Goal: Information Seeking & Learning: Learn about a topic

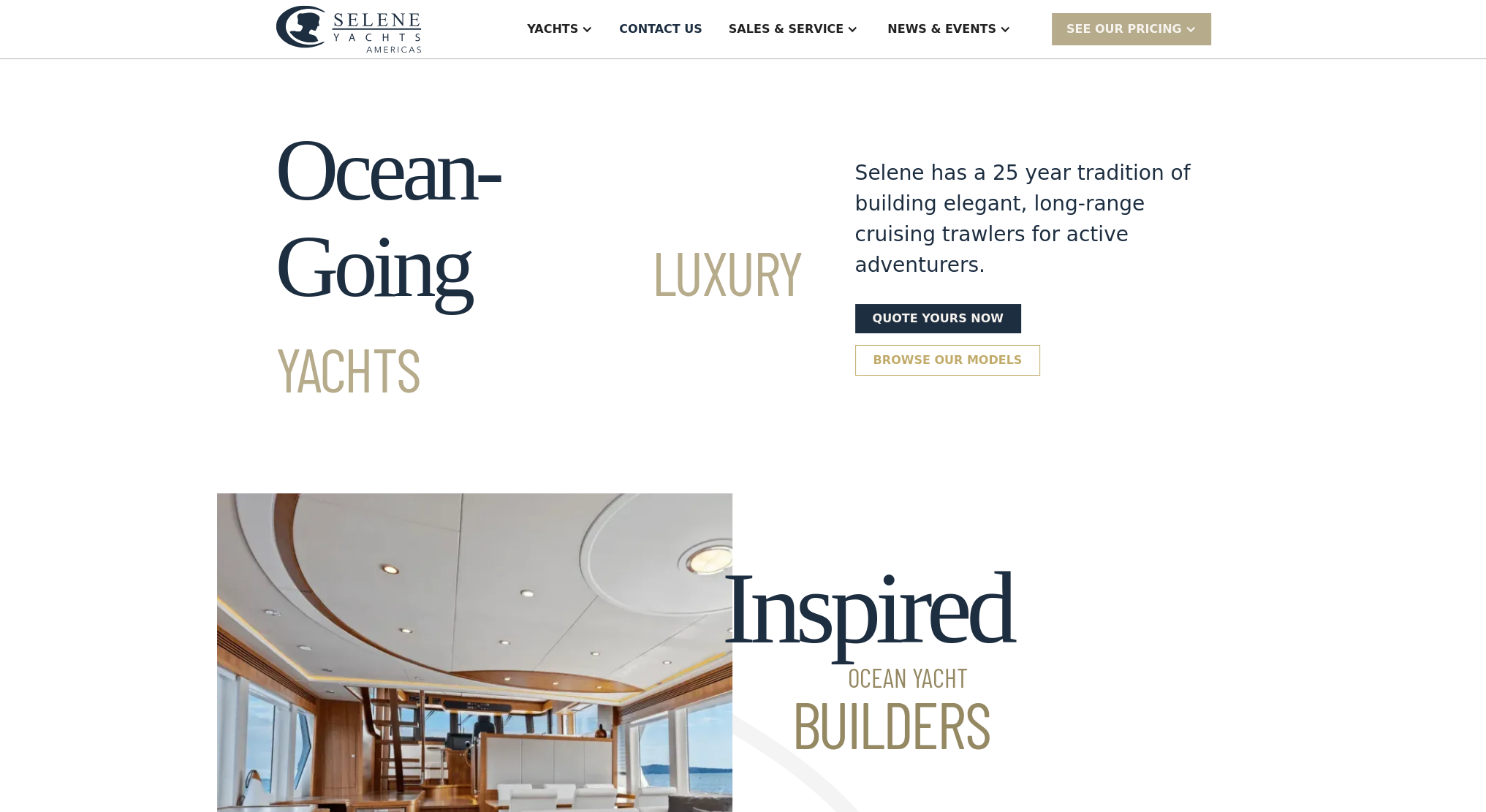
click at [1041, 345] on link "Browse our models" at bounding box center [948, 360] width 186 height 30
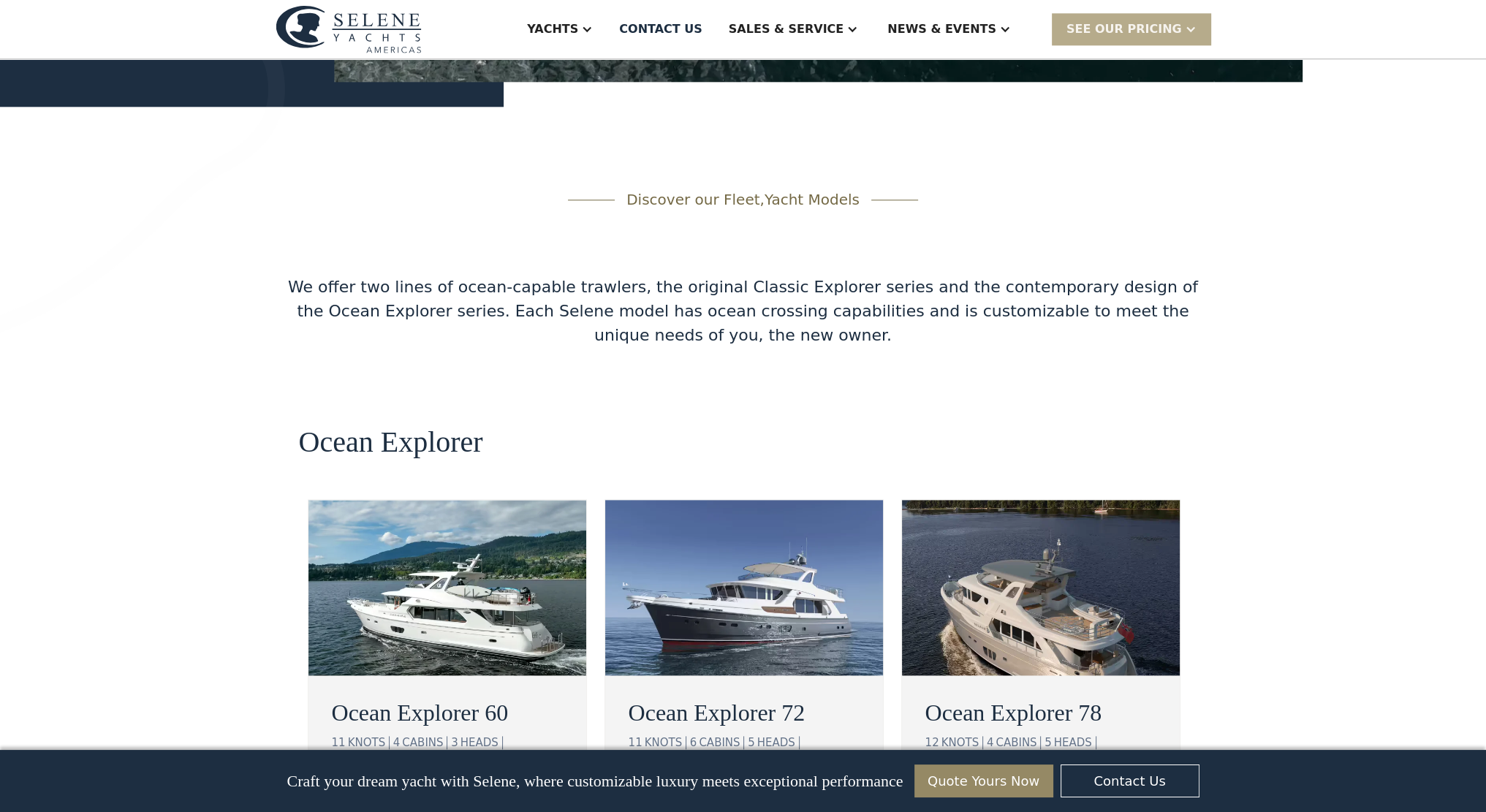
scroll to position [2306, 0]
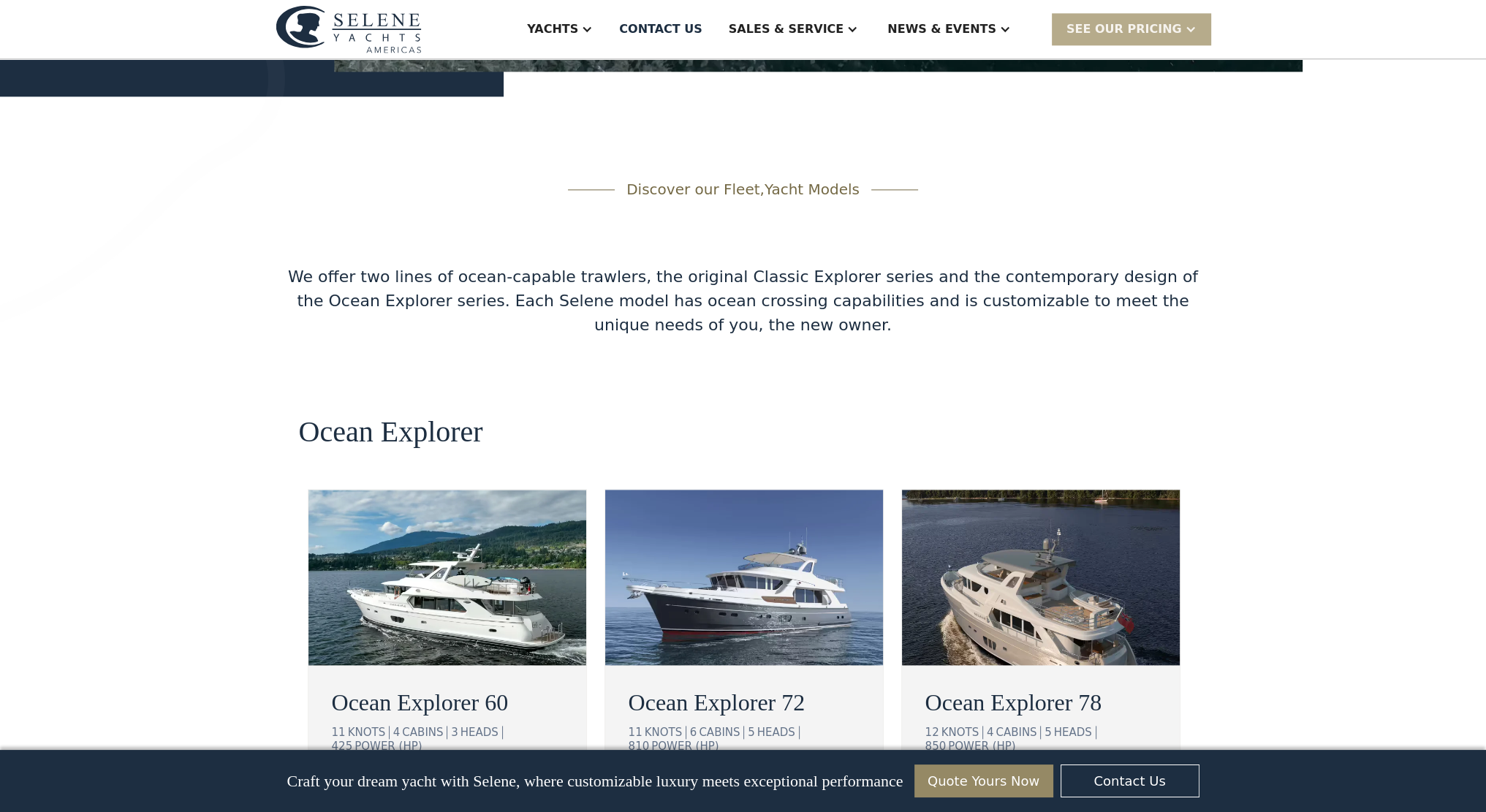
click at [401, 783] on div "view details" at bounding box center [391, 791] width 82 height 17
